Goal: Task Accomplishment & Management: Manage account settings

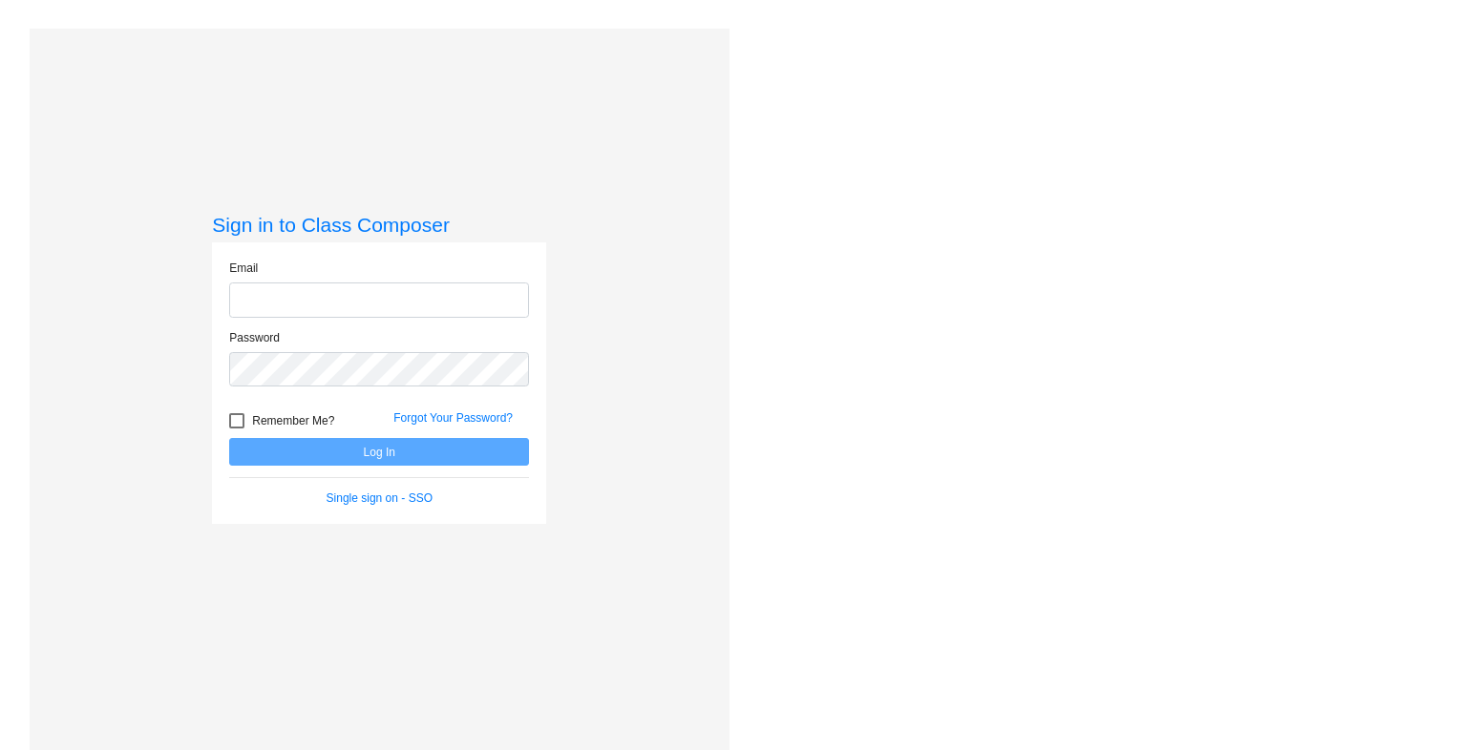
click at [327, 303] on input "email" at bounding box center [379, 300] width 300 height 35
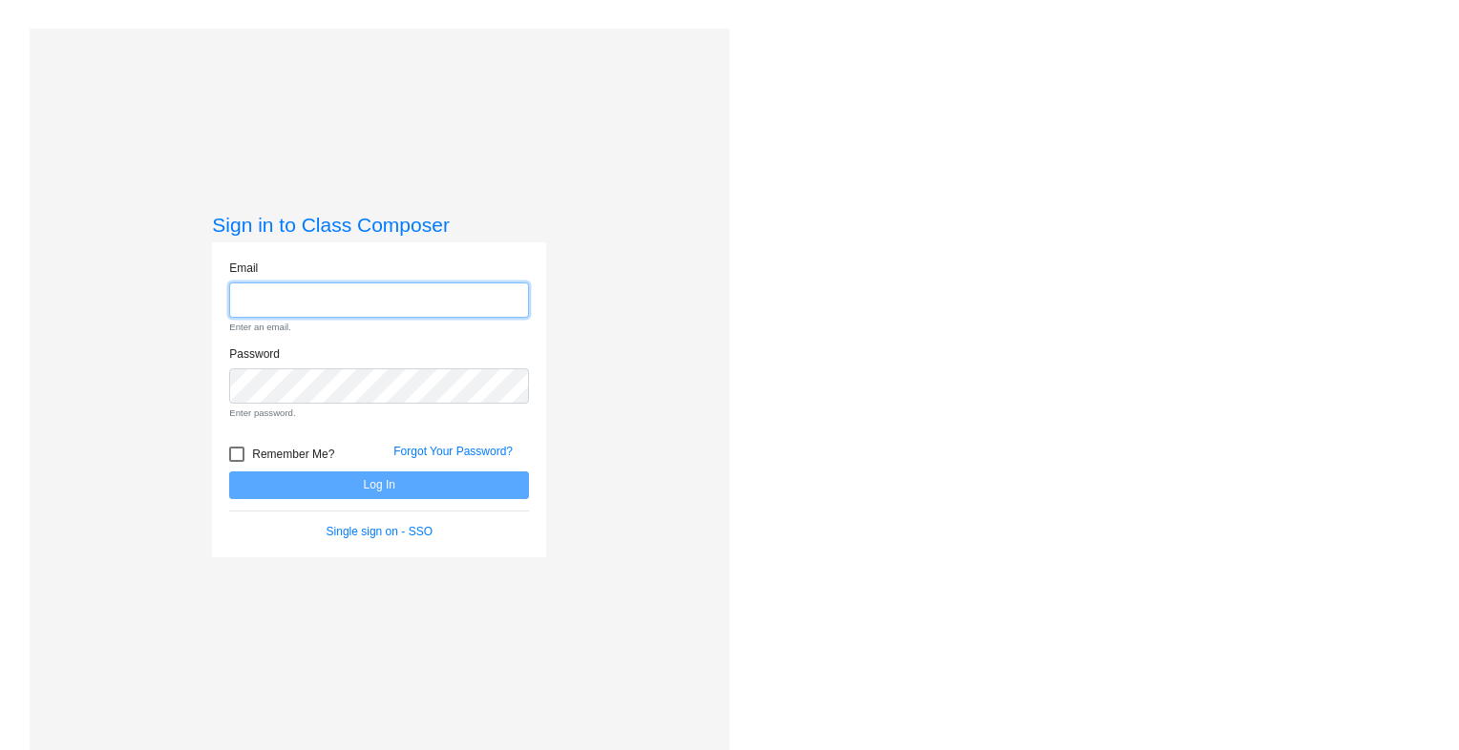
paste input "[EMAIL_ADDRESS][DOMAIN_NAME]"
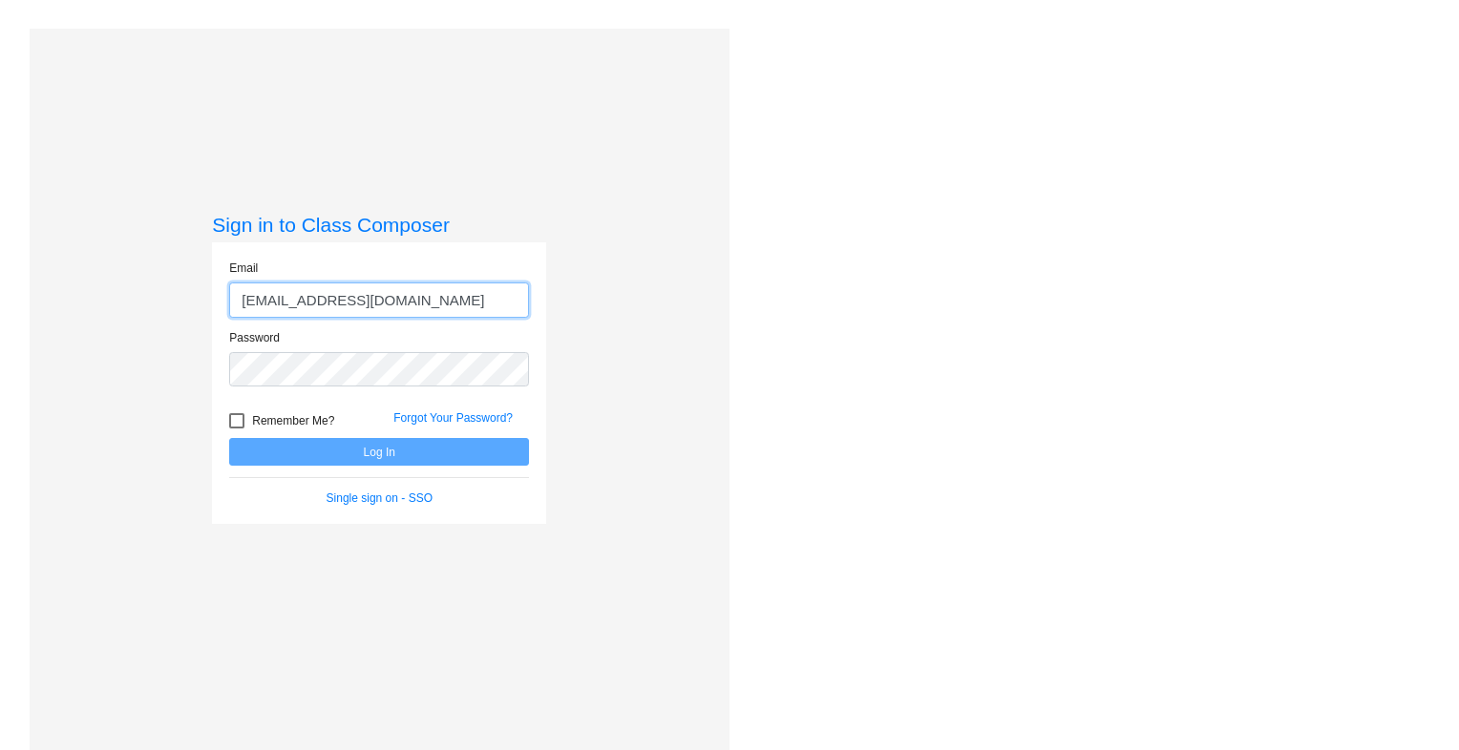
click at [489, 292] on input "[EMAIL_ADDRESS][DOMAIN_NAME]" at bounding box center [379, 300] width 300 height 35
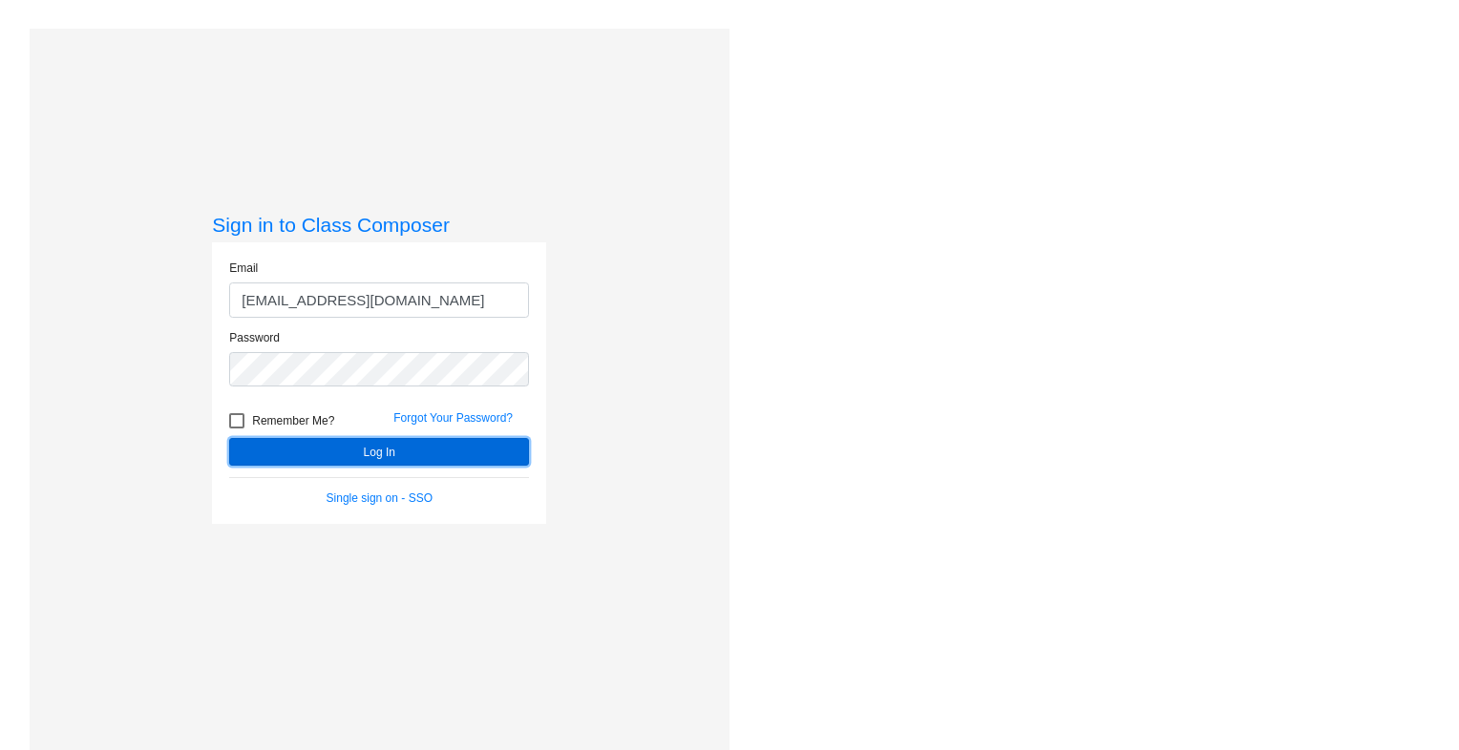
click at [351, 463] on button "Log In" at bounding box center [379, 452] width 300 height 28
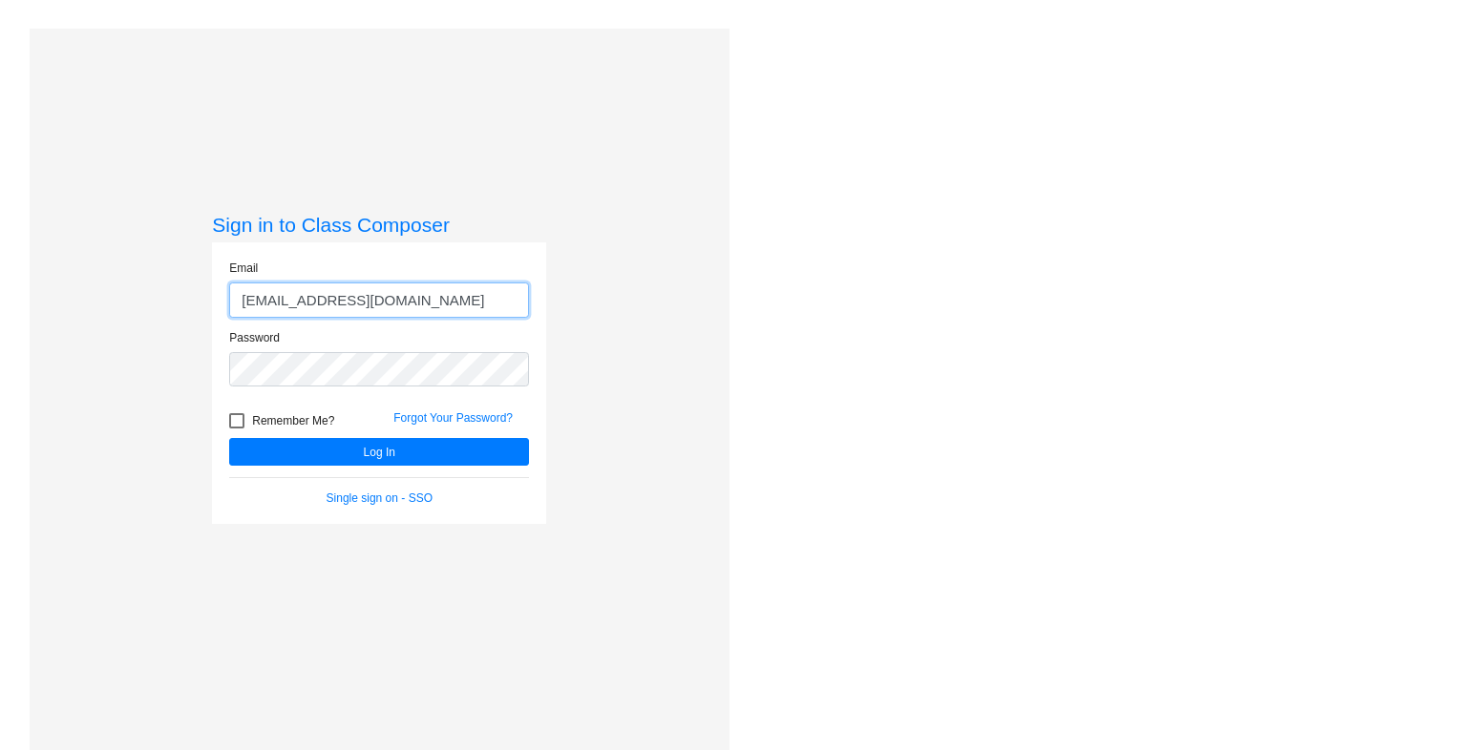
click at [507, 310] on input "[EMAIL_ADDRESS][DOMAIN_NAME]" at bounding box center [379, 300] width 300 height 35
click at [239, 300] on input "[EMAIL_ADDRESS][DOMAIN_NAME]" at bounding box center [379, 300] width 300 height 35
click at [494, 299] on input "[EMAIL_ADDRESS][DOMAIN_NAME]" at bounding box center [379, 300] width 300 height 35
type input "[EMAIL_ADDRESS][DOMAIN_NAME]"
click at [584, 167] on div "Sign in to Class Composer Email [EMAIL_ADDRESS][DOMAIN_NAME] Password Remember …" at bounding box center [380, 404] width 700 height 750
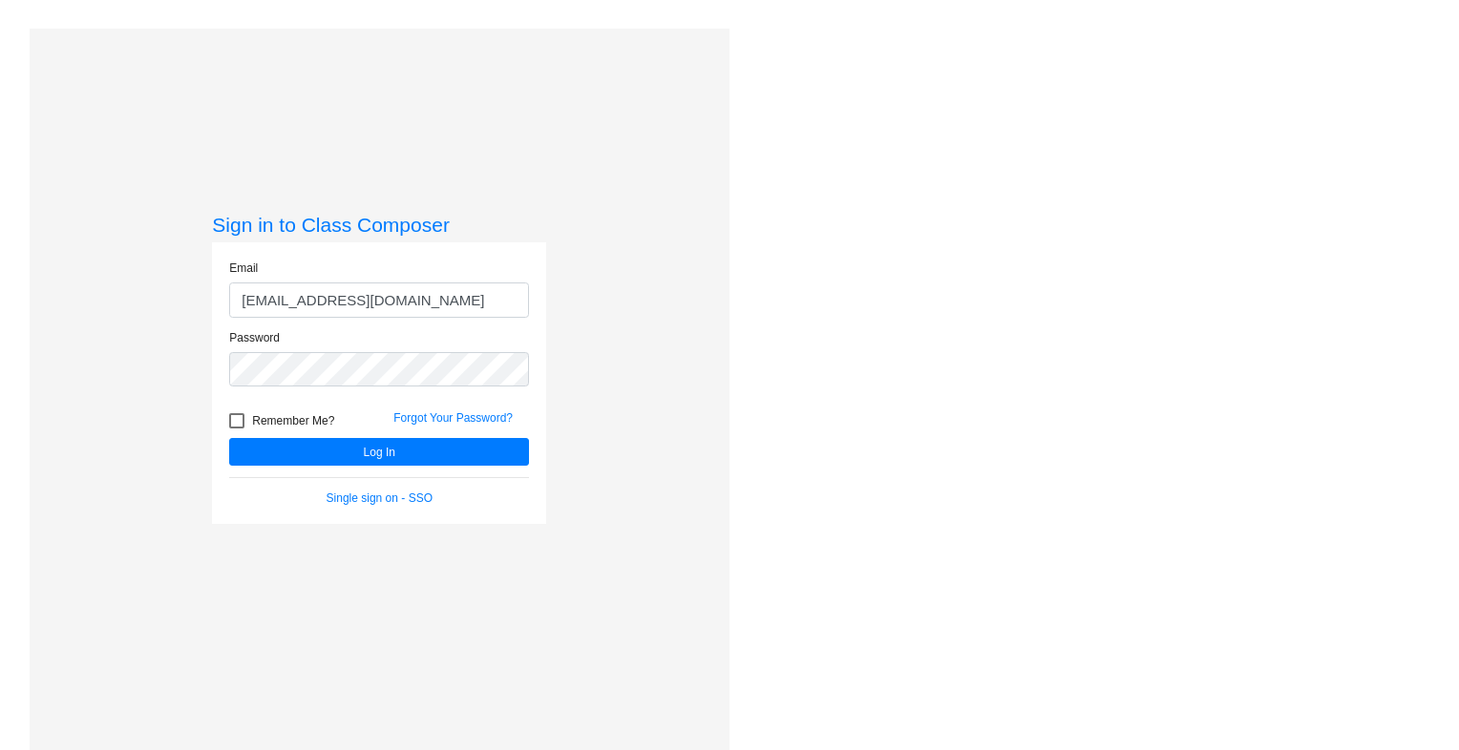
click at [252, 422] on span "Remember Me?" at bounding box center [293, 421] width 82 height 23
click at [237, 429] on input "Remember Me?" at bounding box center [236, 429] width 1 height 1
checkbox input "true"
click at [325, 466] on form "Email [EMAIL_ADDRESS][DOMAIN_NAME] Password Remember Me? Forgot Your Password? …" at bounding box center [379, 383] width 300 height 247
click at [339, 463] on button "Log In" at bounding box center [379, 452] width 300 height 28
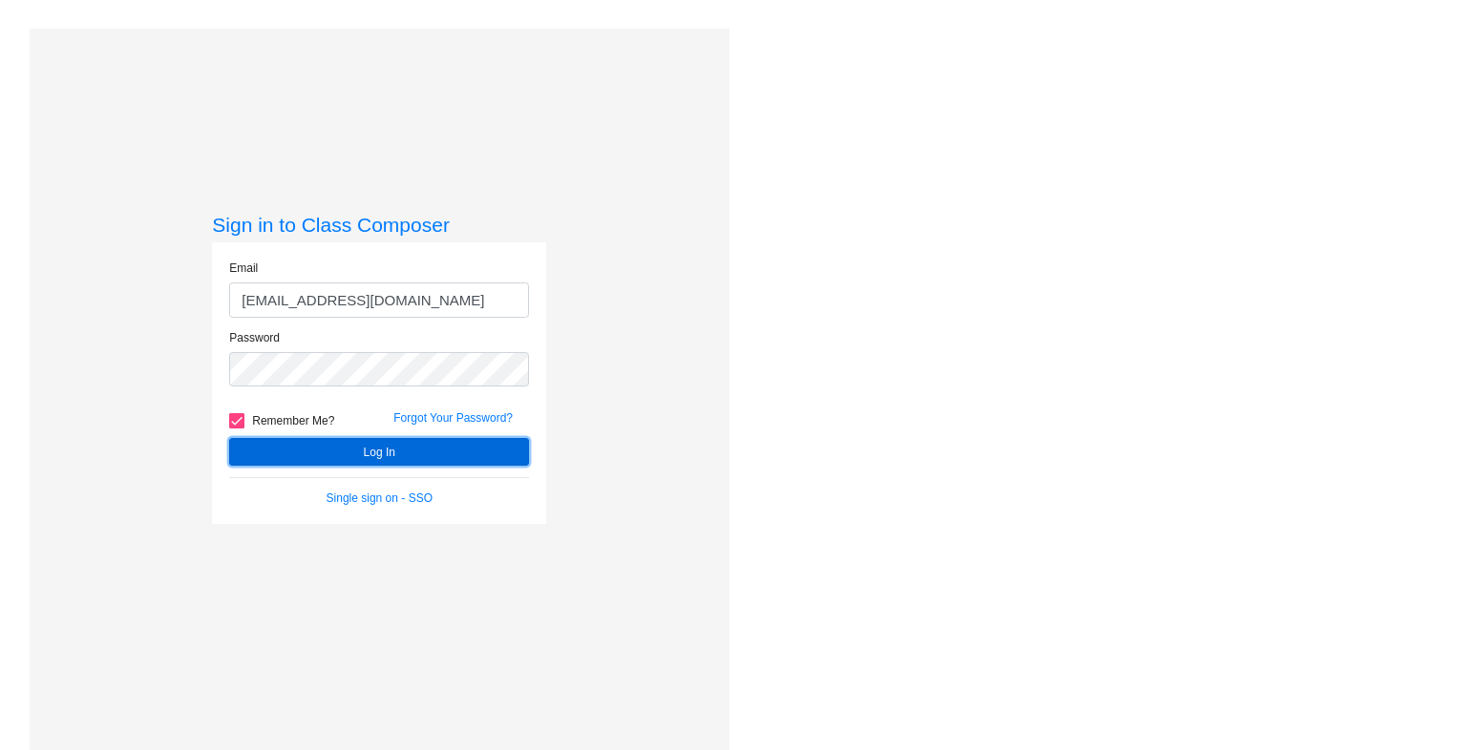
drag, startPoint x: 339, startPoint y: 463, endPoint x: 317, endPoint y: 449, distance: 26.2
click at [317, 449] on button "Log In" at bounding box center [379, 452] width 300 height 28
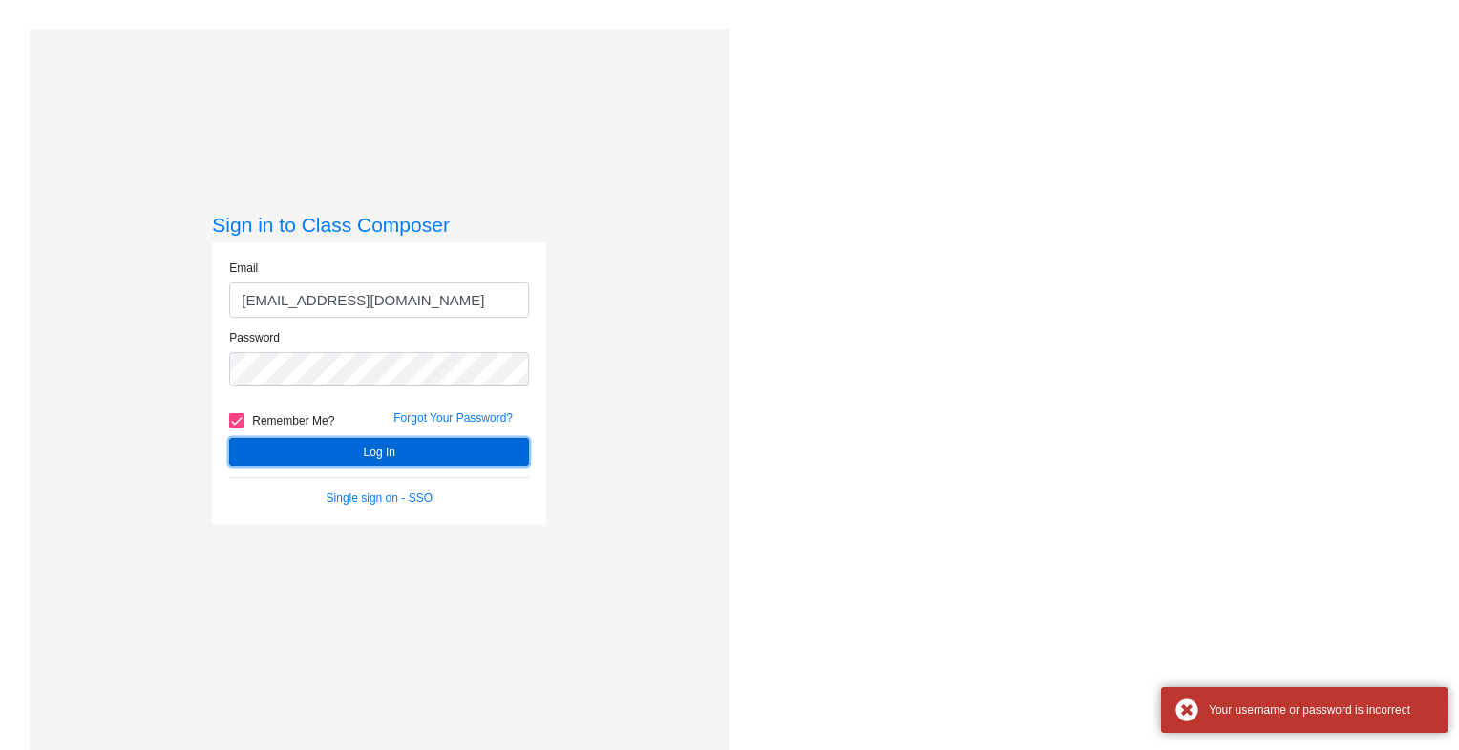
click at [317, 449] on button "Log In" at bounding box center [379, 452] width 300 height 28
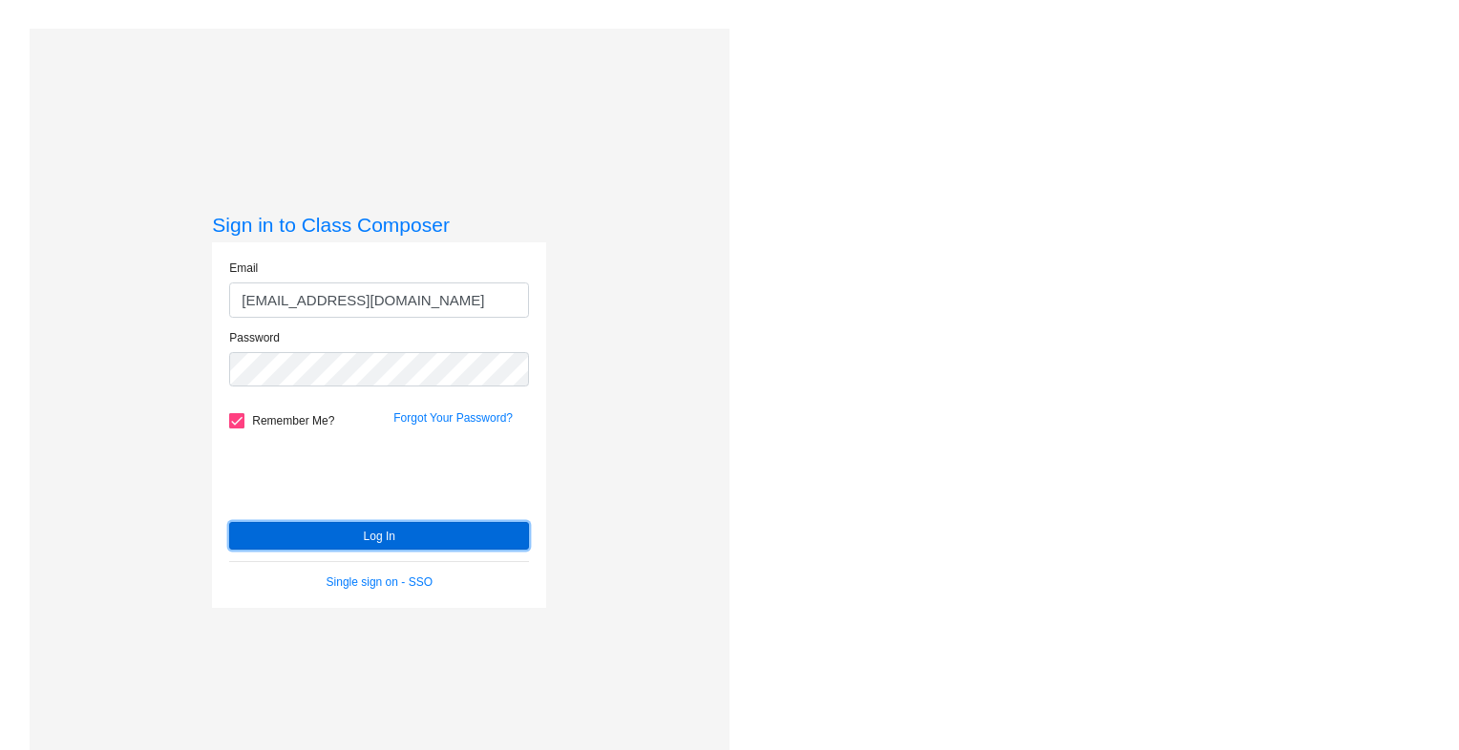
click at [354, 524] on button "Log In" at bounding box center [379, 536] width 300 height 28
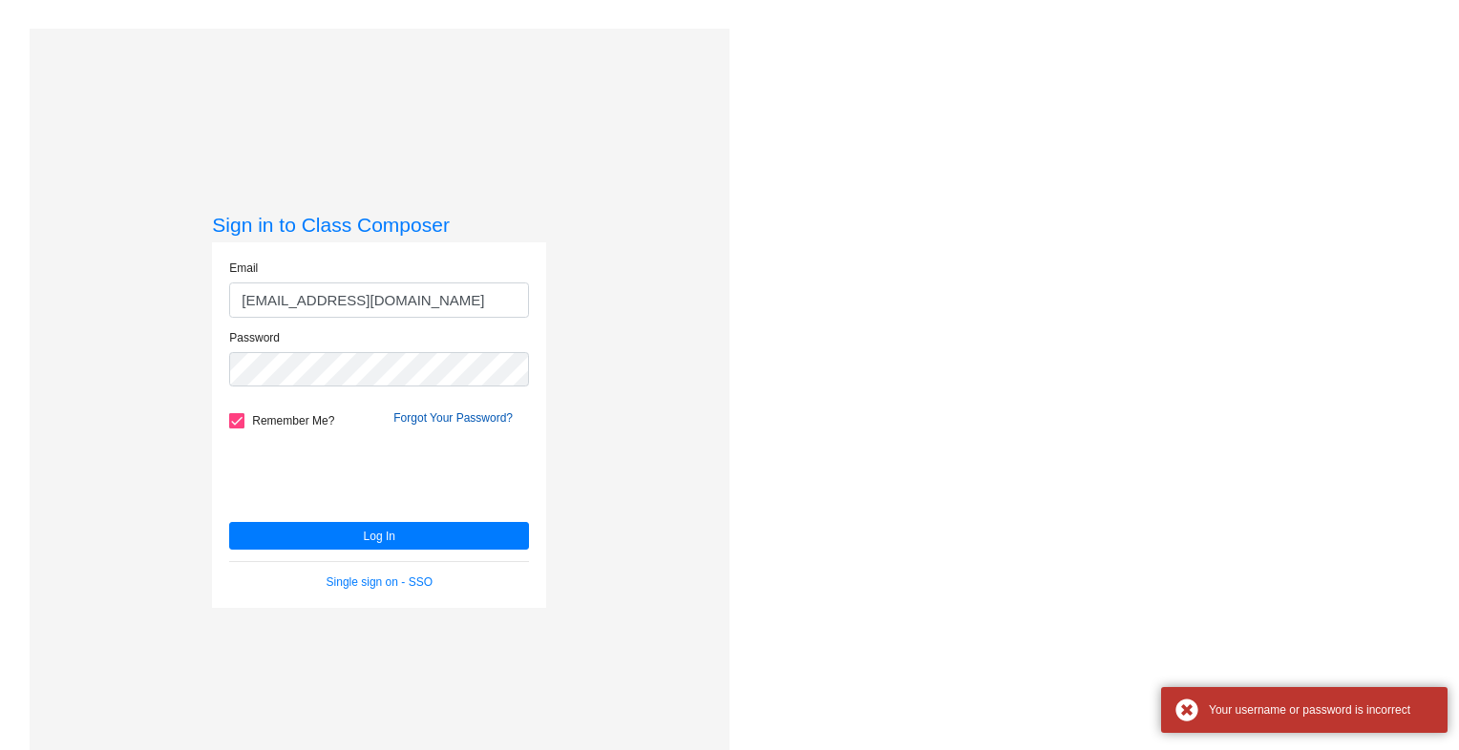
click at [458, 414] on link "Forgot Your Password?" at bounding box center [452, 417] width 119 height 13
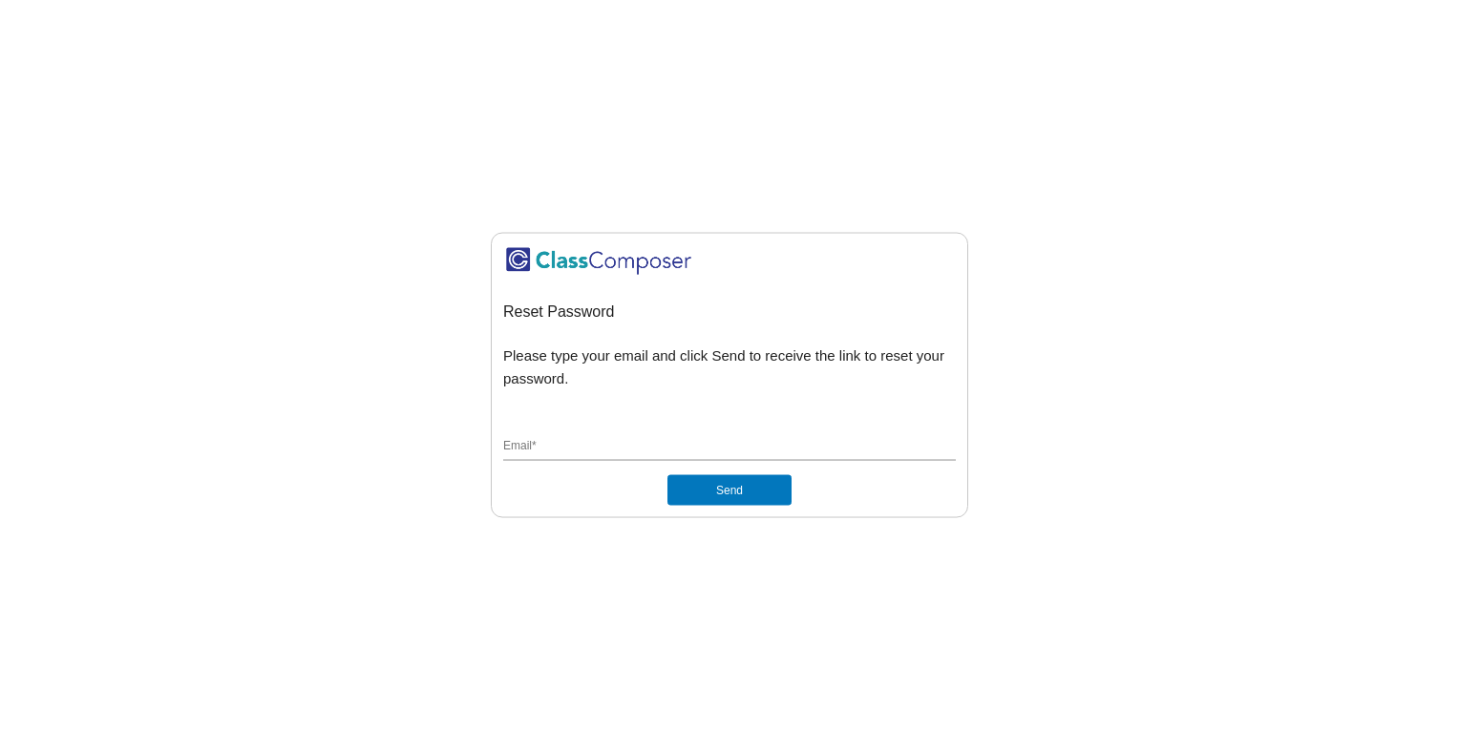
click at [661, 450] on input "Email *" at bounding box center [729, 446] width 452 height 17
type input "[EMAIL_ADDRESS][DOMAIN_NAME]"
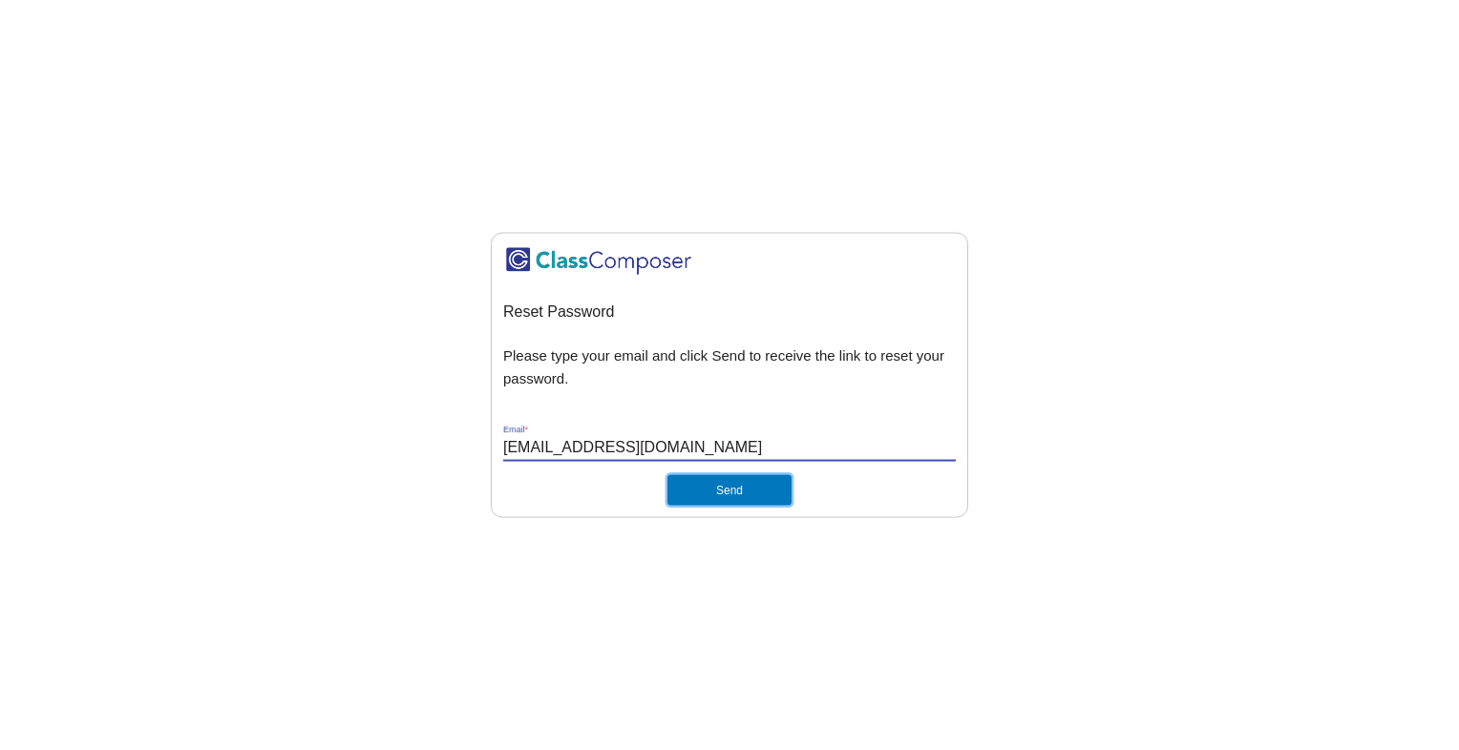
click at [744, 487] on button "Send" at bounding box center [729, 489] width 124 height 31
click at [783, 447] on input "[EMAIL_ADDRESS][DOMAIN_NAME]" at bounding box center [729, 446] width 452 height 17
